Goal: Find specific fact: Find specific fact

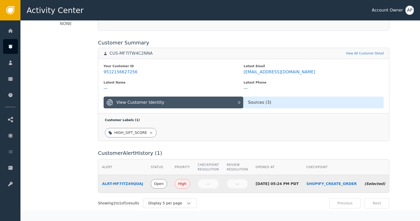
scroll to position [188, 0]
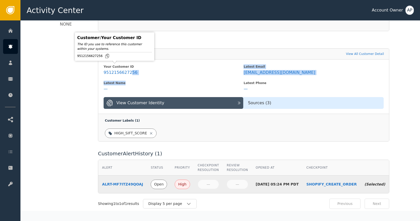
drag, startPoint x: 124, startPoint y: 69, endPoint x: 171, endPoint y: 80, distance: 48.5
click at [169, 80] on div "Your Customer ID 9512156627256 Latest Email [EMAIL_ADDRESS][DOMAIN_NAME] Latest…" at bounding box center [243, 86] width 291 height 55
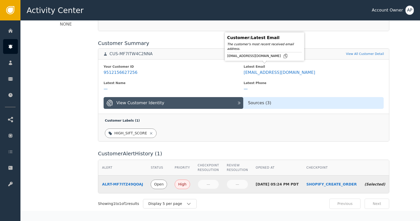
drag, startPoint x: 218, startPoint y: 70, endPoint x: 226, endPoint y: 70, distance: 8.2
click at [219, 70] on span "9512156627256" at bounding box center [174, 73] width 140 height 6
copy div "worth1ngton"
drag, startPoint x: 299, startPoint y: 68, endPoint x: 238, endPoint y: 67, distance: 61.4
click at [238, 67] on div "Your Customer ID 9512156627256 Latest Email [EMAIL_ADDRESS][DOMAIN_NAME] Latest…" at bounding box center [243, 86] width 291 height 55
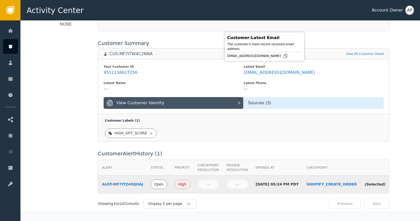
click at [303, 70] on span "[EMAIL_ADDRESS][DOMAIN_NAME]" at bounding box center [314, 73] width 140 height 6
drag, startPoint x: 300, startPoint y: 69, endPoint x: 241, endPoint y: 71, distance: 58.8
click at [241, 70] on div "Your Customer ID 9512156627256 Latest Email [EMAIL_ADDRESS][DOMAIN_NAME] Latest…" at bounding box center [243, 86] width 291 height 55
copy div "[EMAIL_ADDRESS][DOMAIN_NAME]"
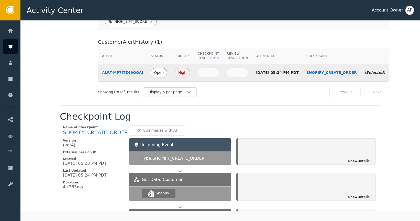
scroll to position [366, 0]
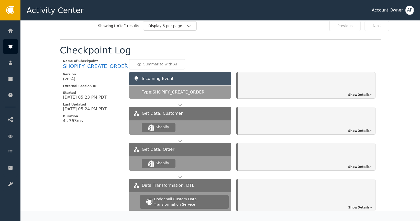
drag, startPoint x: 265, startPoint y: 116, endPoint x: 276, endPoint y: 116, distance: 11.5
click at [268, 116] on div "Show Details" at bounding box center [307, 121] width 138 height 28
click at [354, 124] on div "Show Details" at bounding box center [307, 121] width 138 height 28
click at [354, 129] on span "Show Details" at bounding box center [358, 131] width 21 height 5
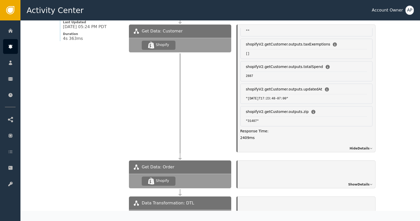
scroll to position [452, 0]
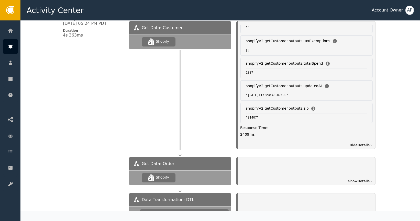
click at [362, 179] on span "Show Details" at bounding box center [358, 181] width 21 height 5
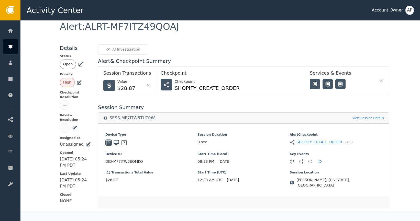
scroll to position [185, 0]
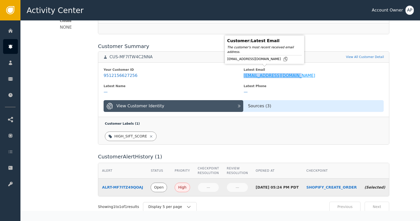
drag, startPoint x: 295, startPoint y: 74, endPoint x: 241, endPoint y: 70, distance: 54.1
click at [241, 70] on div "Your Customer ID 9512156627256 Latest Email [EMAIL_ADDRESS][DOMAIN_NAME] Latest…" at bounding box center [243, 89] width 291 height 55
copy div "[EMAIL_ADDRESS][DOMAIN_NAME]"
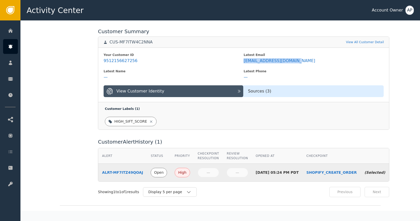
scroll to position [170, 0]
